Goal: Navigation & Orientation: Understand site structure

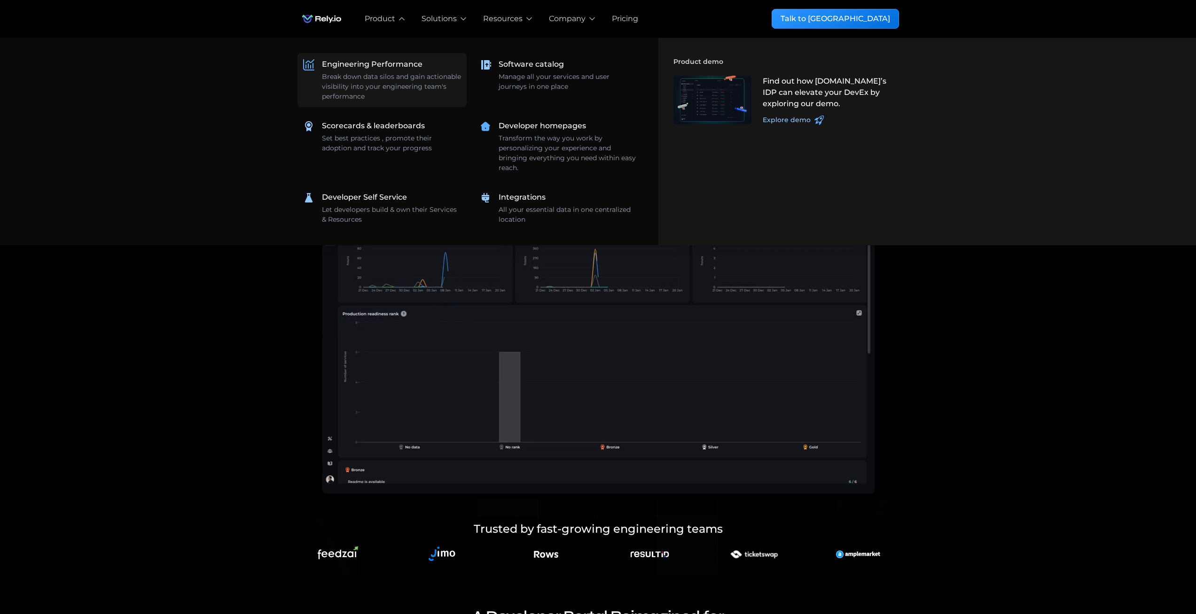
click at [373, 66] on div "Engineering Performance" at bounding box center [372, 64] width 101 height 11
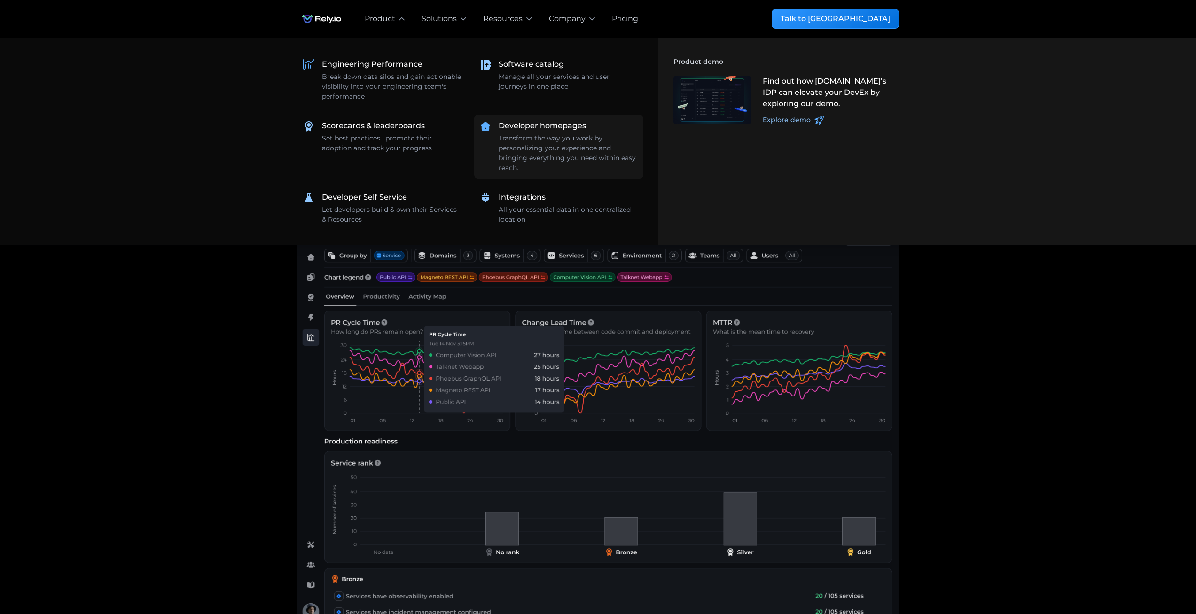
click at [531, 127] on div "Developer homepages" at bounding box center [542, 125] width 87 height 11
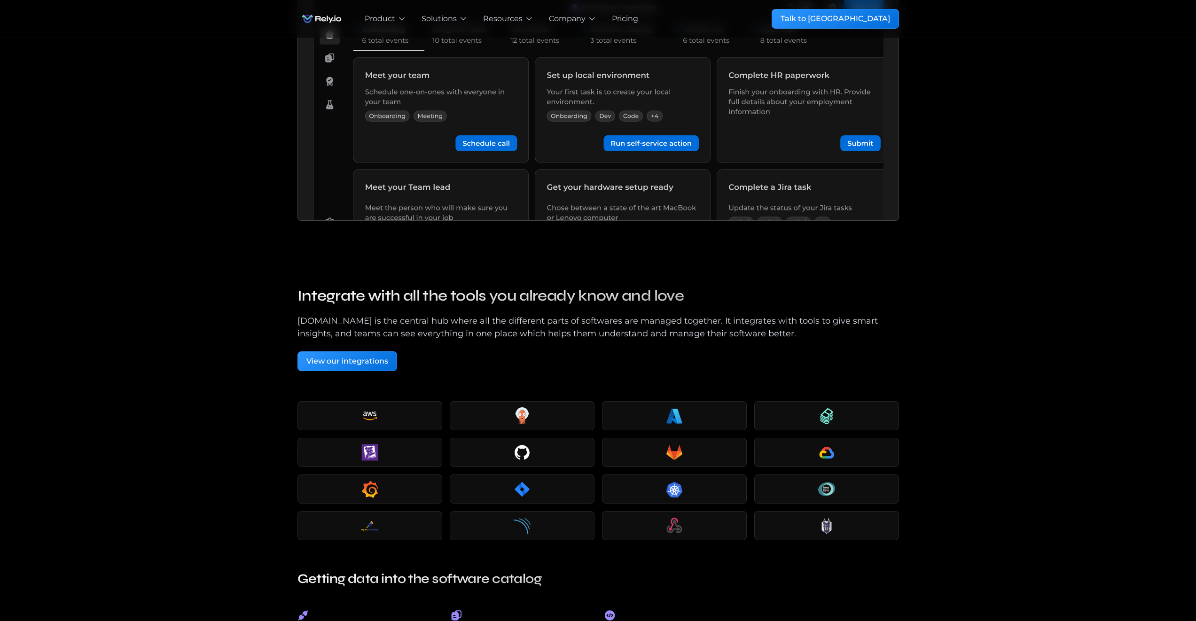
scroll to position [908, 0]
